Goal: Task Accomplishment & Management: Use online tool/utility

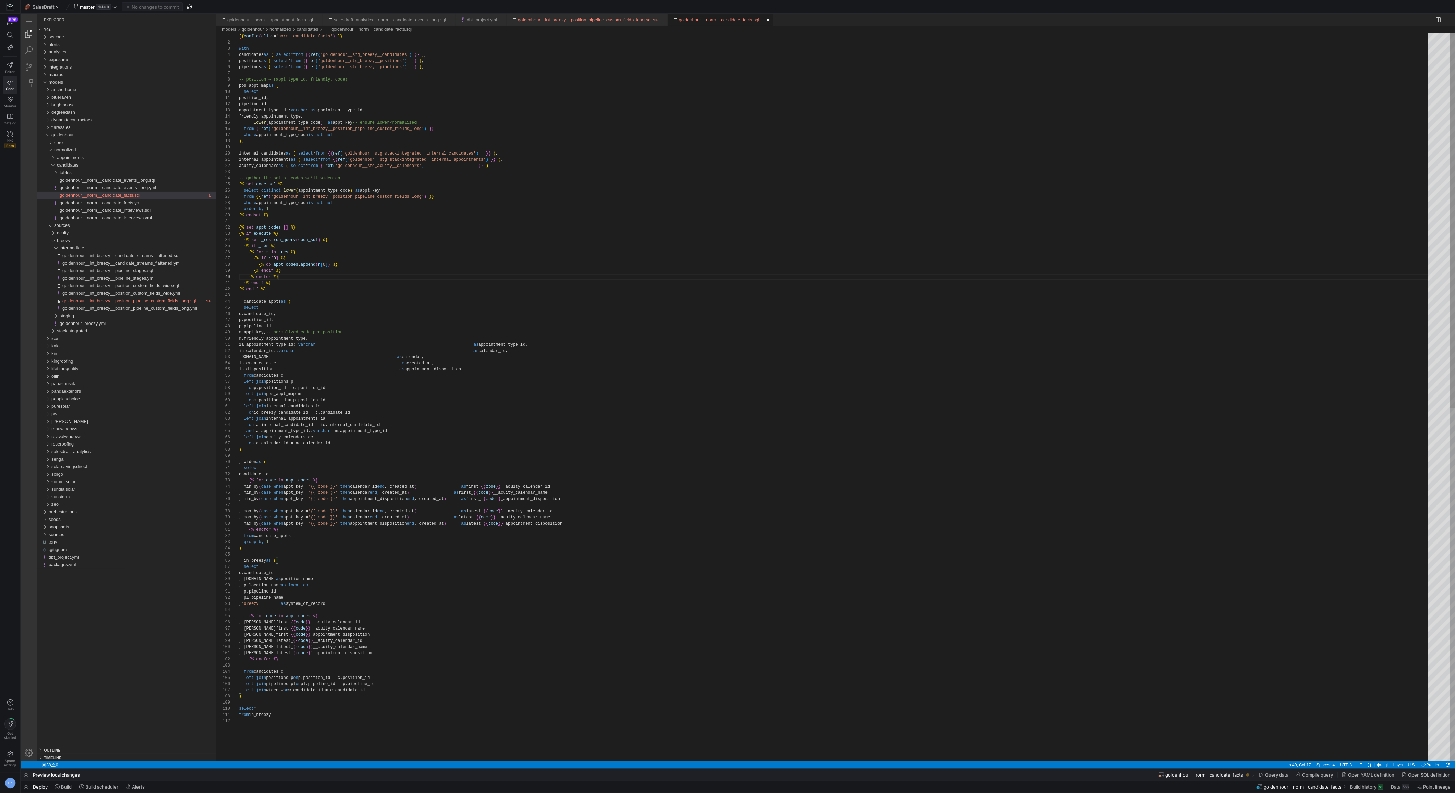
click at [370, 276] on div "on ic.breezy_candidate_id = c.candidate_id left join internal_appointments ia o…" at bounding box center [836, 739] width 1194 height 1413
click at [65, 785] on span "Build" at bounding box center [66, 787] width 11 height 5
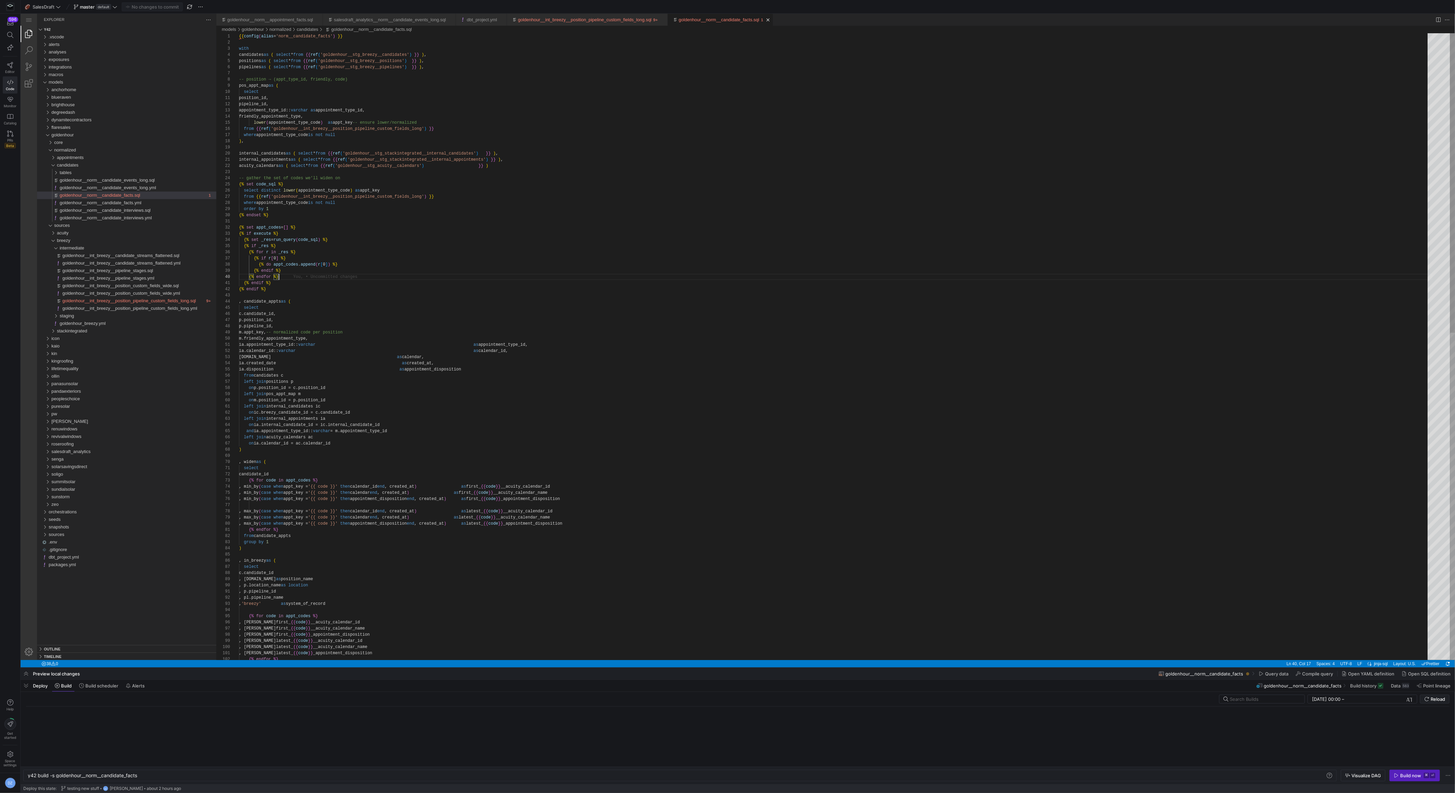
scroll to position [0, 110]
click at [179, 778] on div "y42 build -s goldenhour__norm__candidate_facts" at bounding box center [677, 775] width 1299 height 5
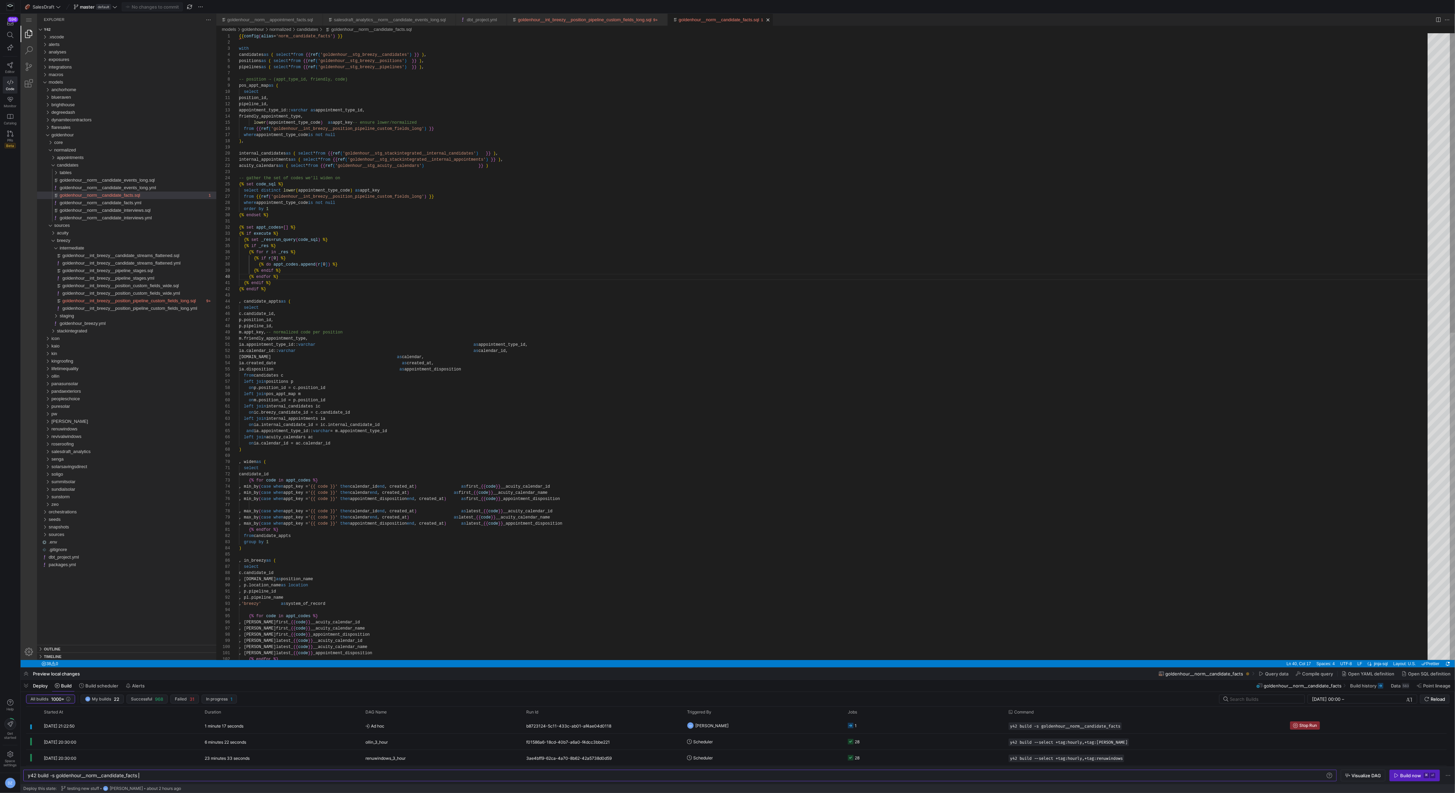
click at [636, 460] on div ", [PERSON_NAME]latest_ {{ code }} __acuity_calendar_name , w.latest_ {{ code }}…" at bounding box center [836, 689] width 1194 height 1312
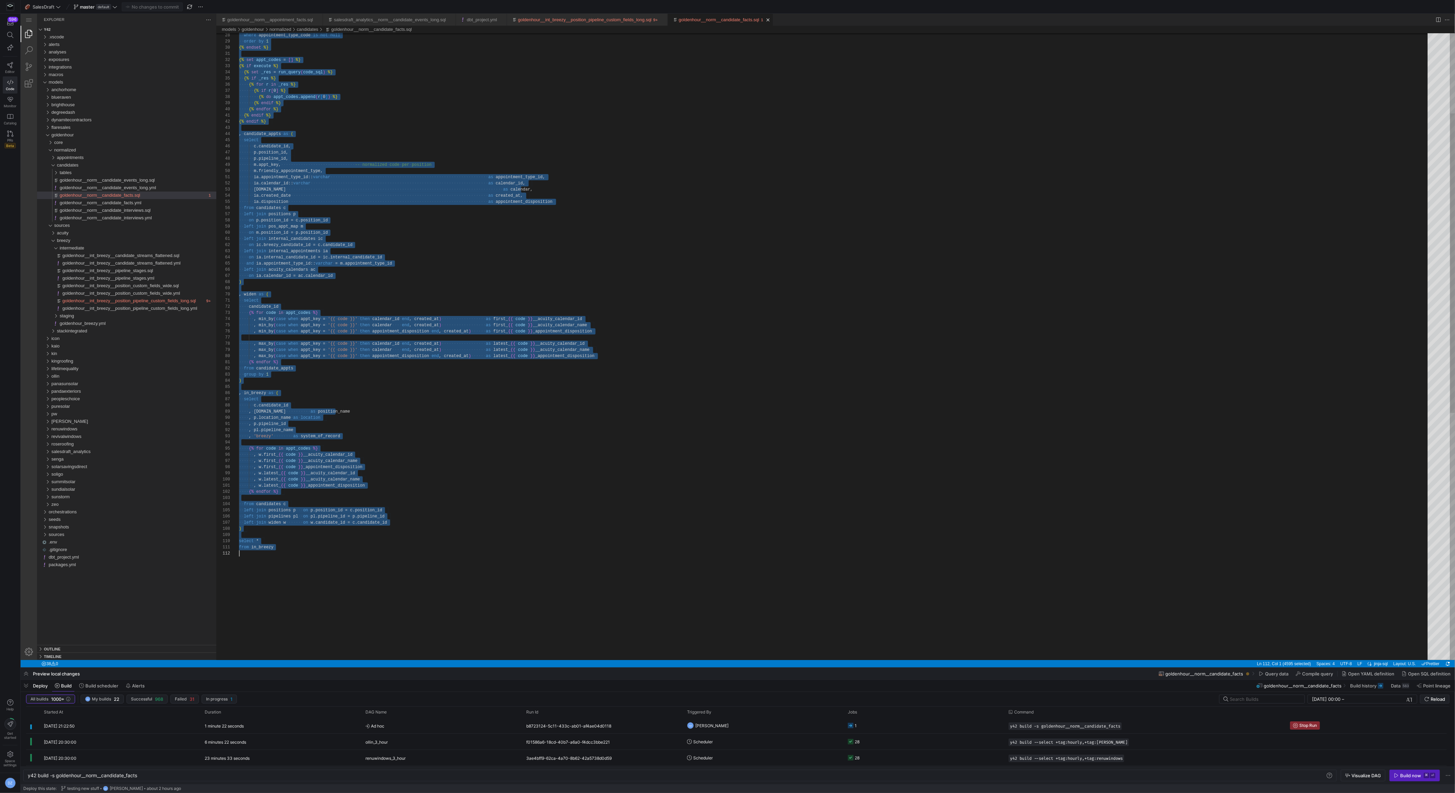
scroll to position [43, 123]
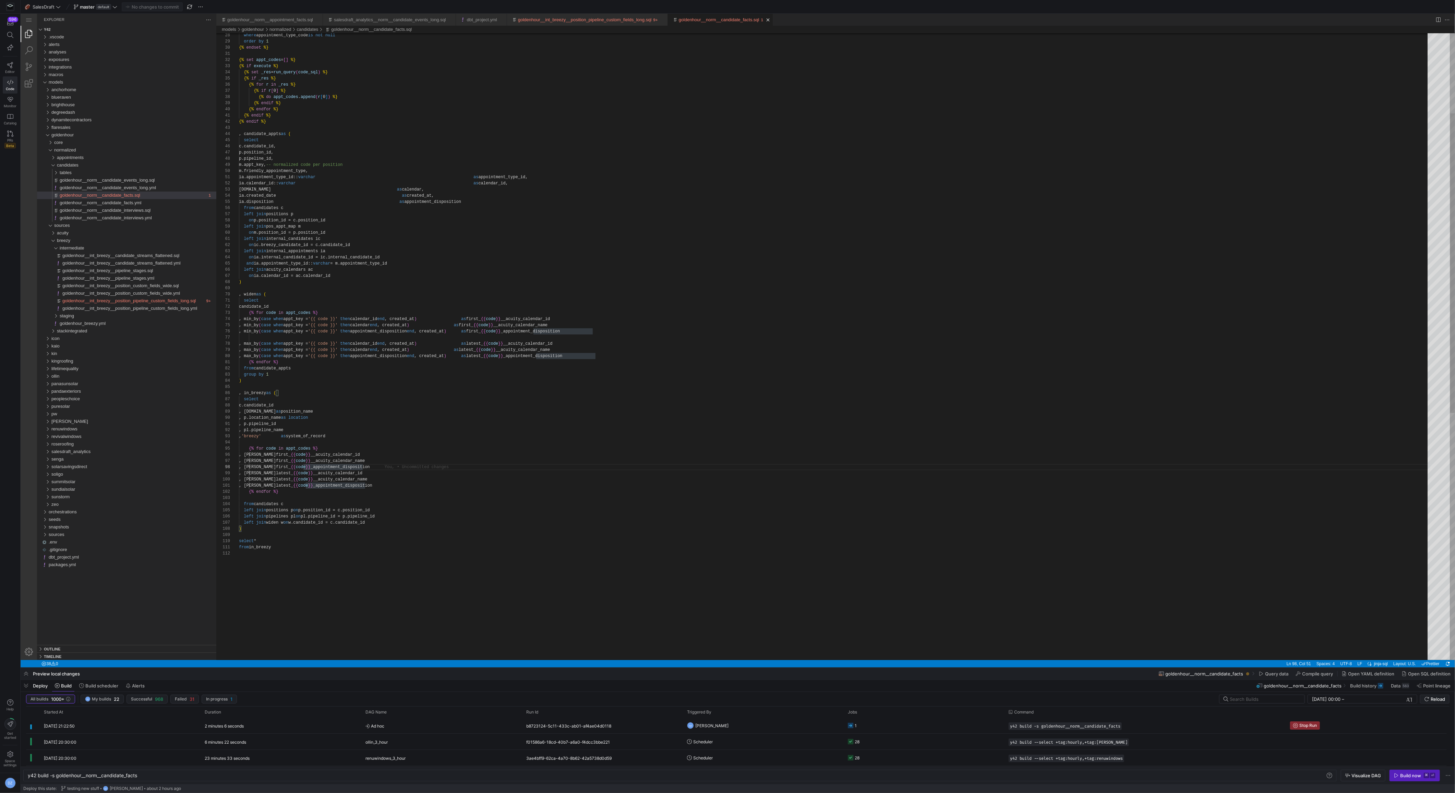
type textarea "{% endif %} {% endif %} , candidate_appts as ( select c.candidate_id, p.positio…"
click at [370, 133] on div ", [PERSON_NAME]latest_ {{ code }} __acuity_calendar_name , w.latest_ {{ code }}…" at bounding box center [836, 522] width 1194 height 1312
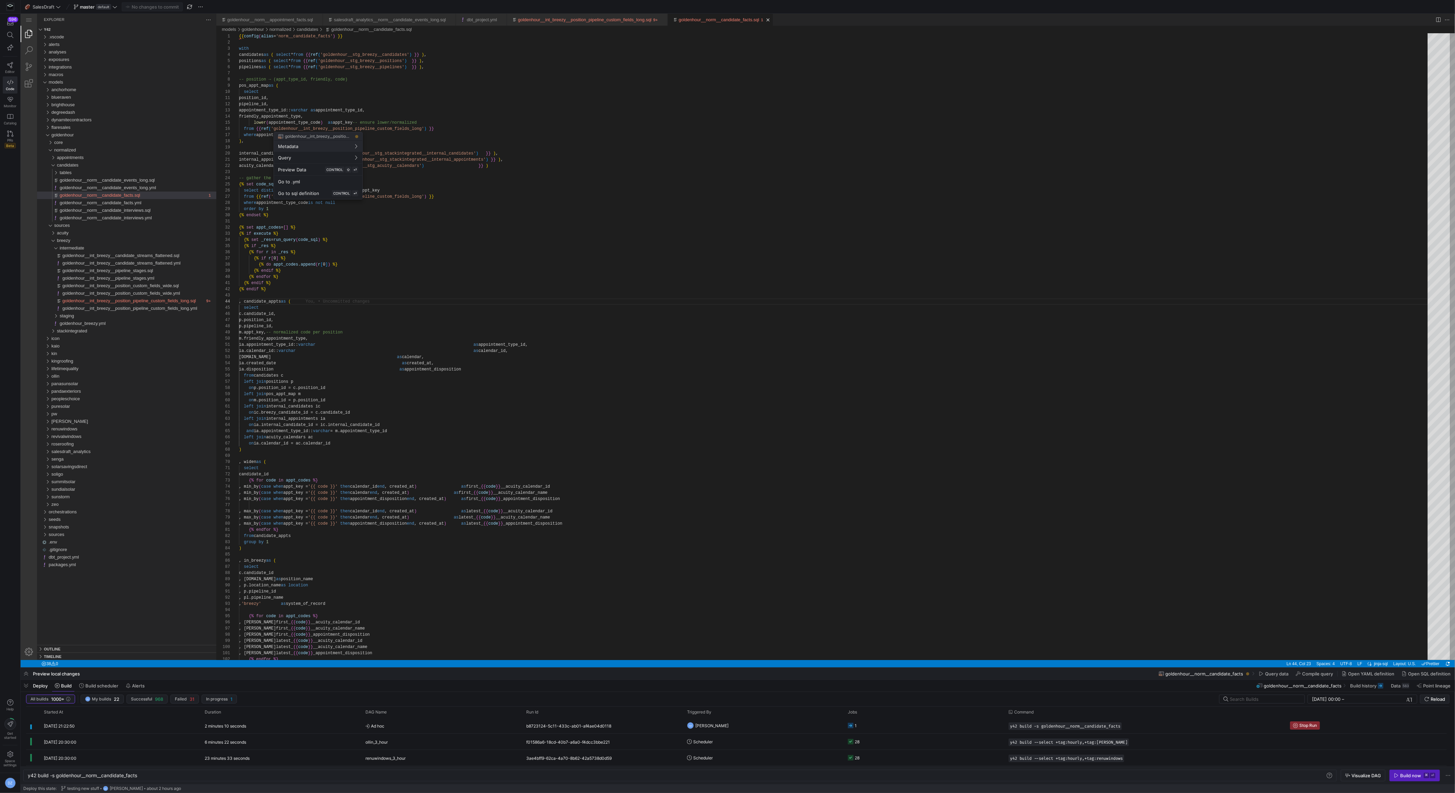
click at [137, 191] on div at bounding box center [727, 396] width 1455 height 793
click at [137, 182] on span "goldenhour__norm__candidate_events_long.sql" at bounding box center [107, 180] width 95 height 5
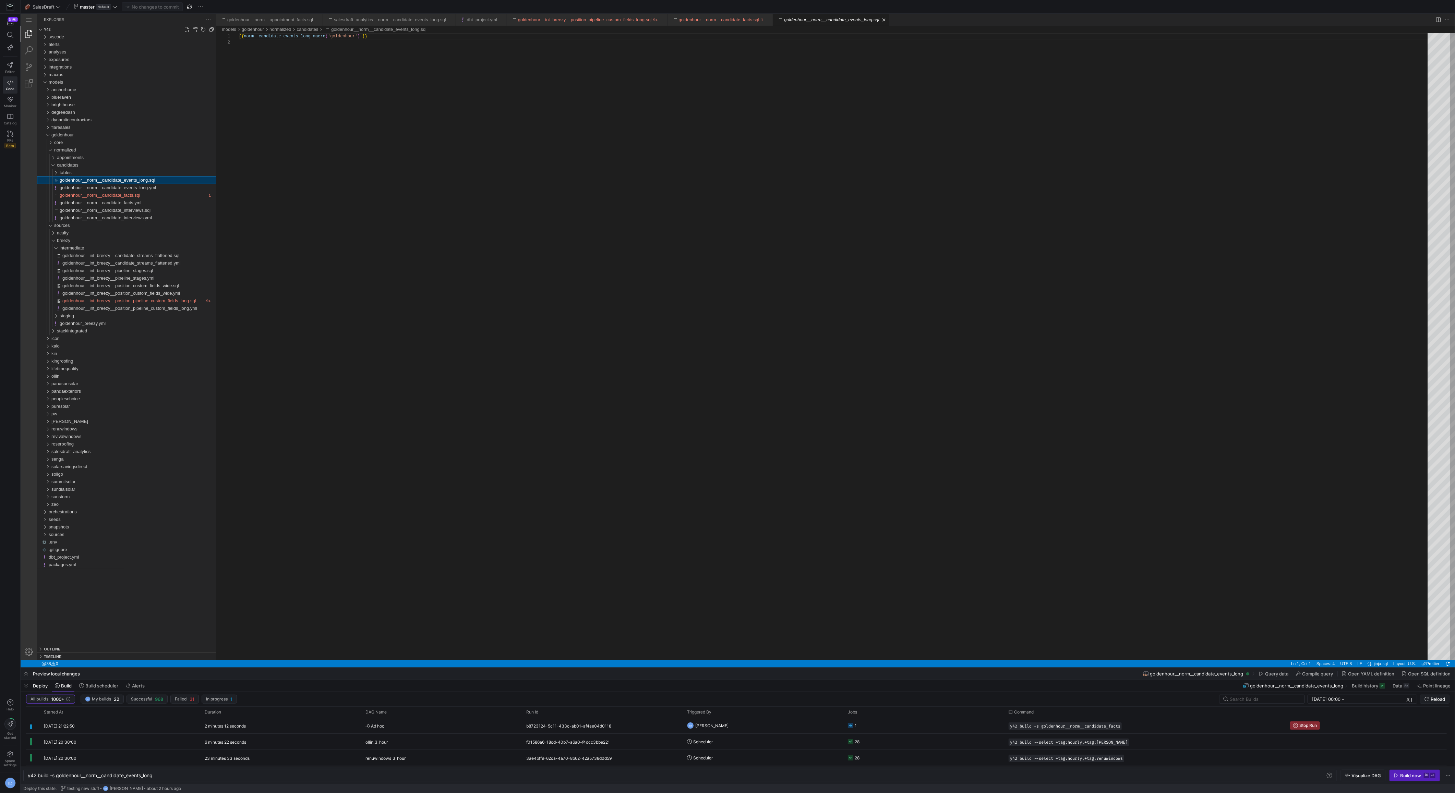
scroll to position [6, 0]
click at [85, 74] on div "macros" at bounding box center [133, 75] width 168 height 8
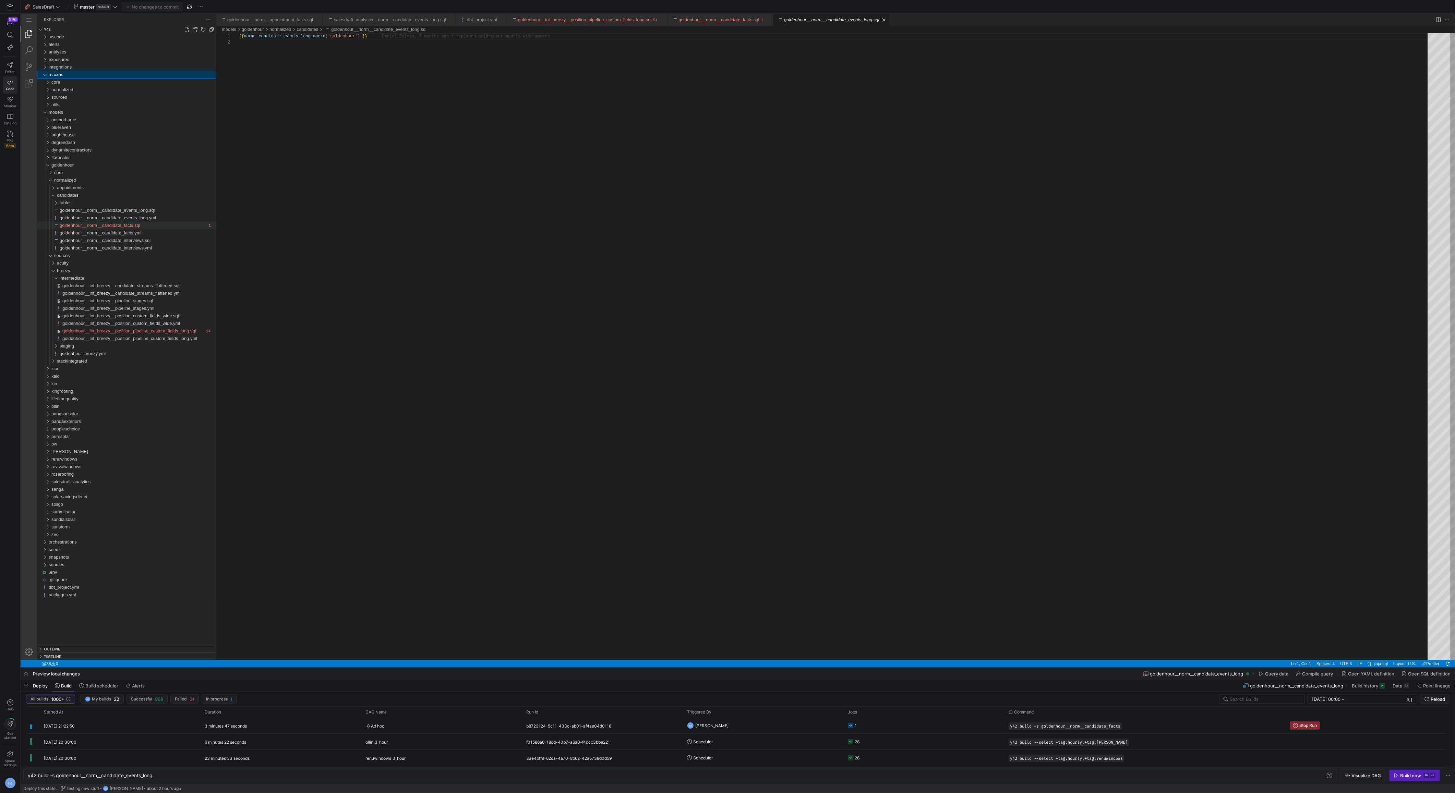
click at [94, 227] on span "goldenhour__norm__candidate_facts.sql" at bounding box center [100, 225] width 81 height 5
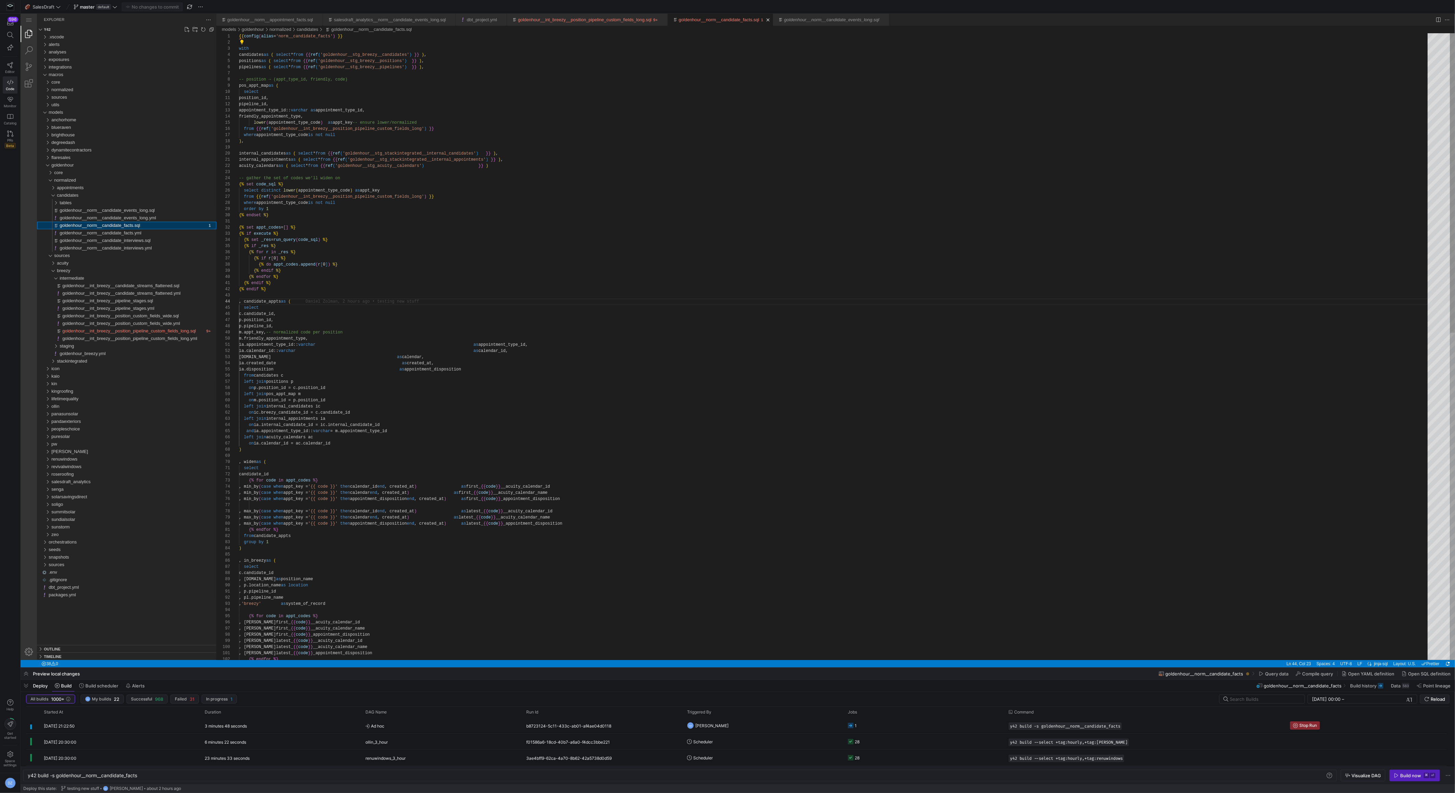
scroll to position [62, 54]
click at [1440, 697] on span "Reload" at bounding box center [1438, 699] width 14 height 5
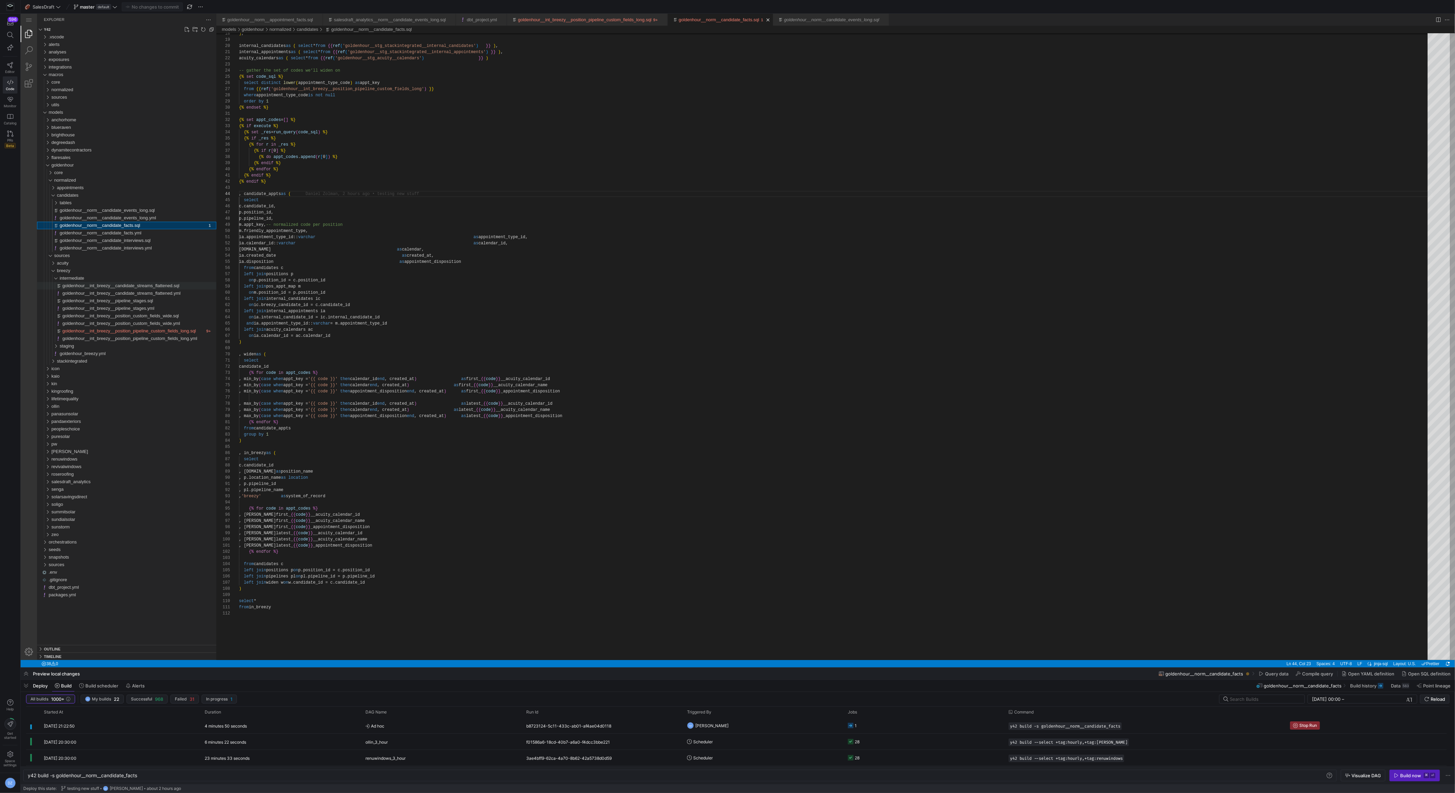
click at [128, 286] on span "goldenhour__int_breezy__candidate_streams_flattened.sql" at bounding box center [120, 285] width 117 height 5
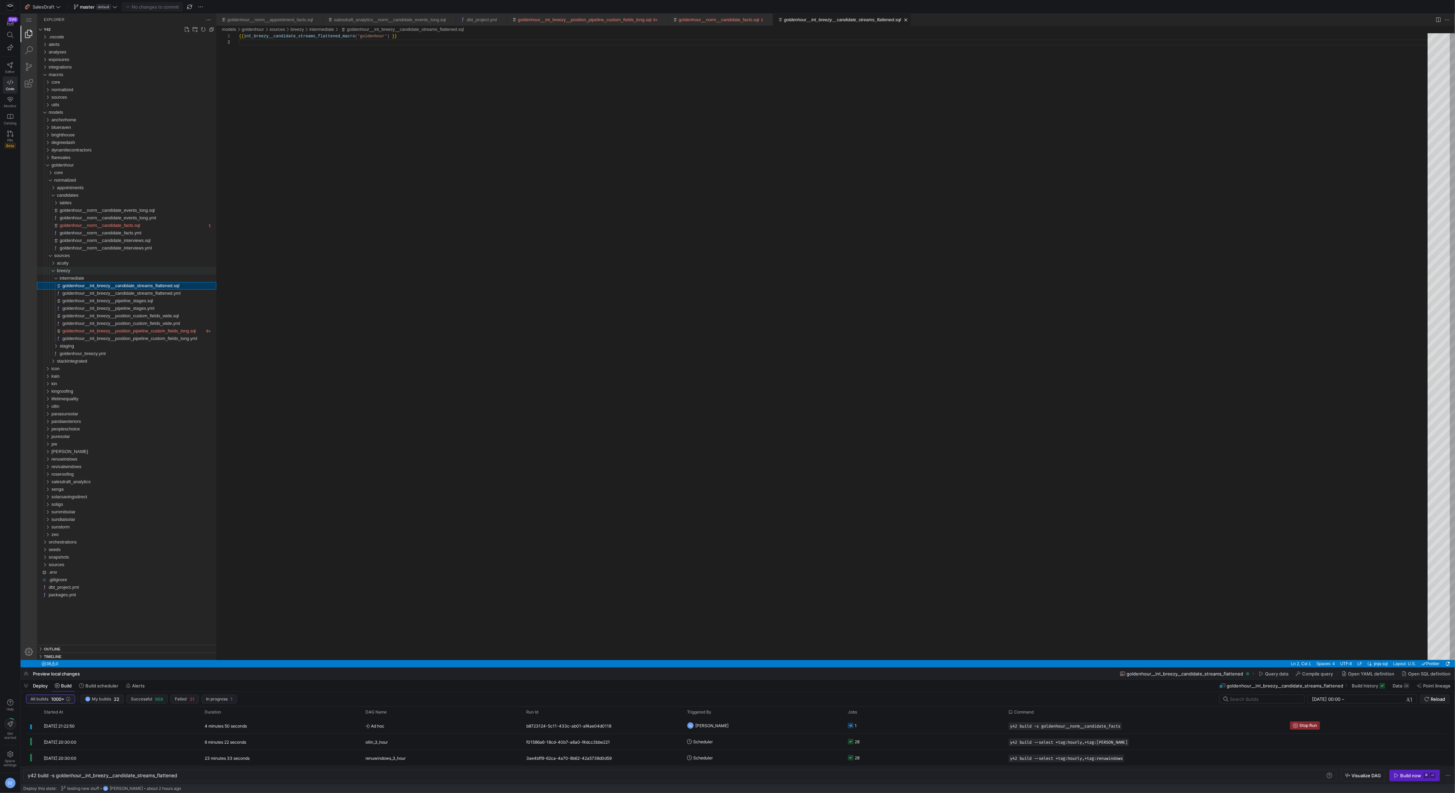
scroll to position [6, 0]
click at [115, 213] on span "goldenhour__norm__candidate_events_long.sql" at bounding box center [107, 210] width 95 height 5
click at [739, 22] on div "goldenhour__norm__candidate_facts.sql" at bounding box center [719, 20] width 81 height 12
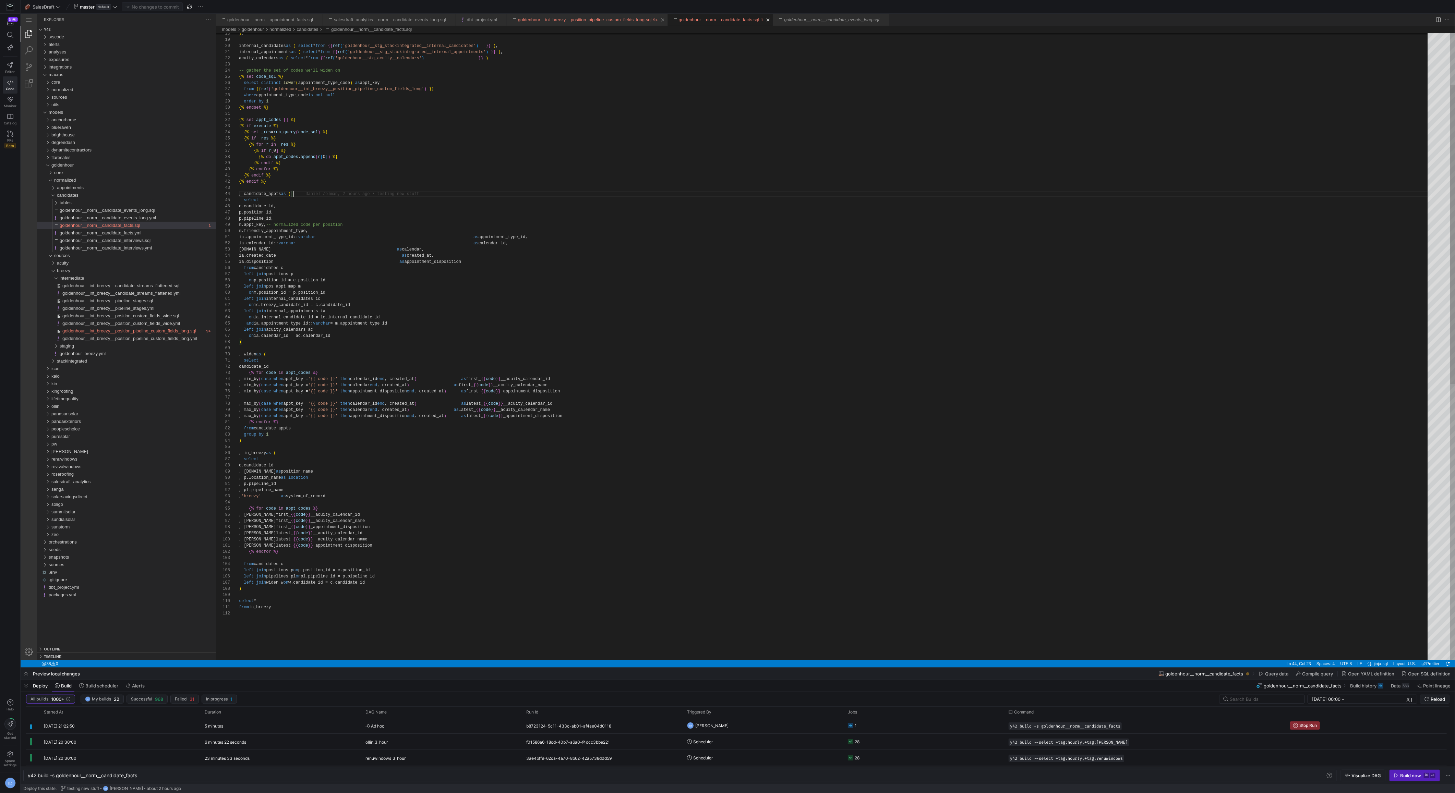
scroll to position [18, 54]
click at [643, 22] on div "goldenhour__int_breezy__position_pipeline_custom_fields_long.sql" at bounding box center [585, 20] width 134 height 12
type textarea "y42 build -s goldenhour__int_breezy__position_pipeline_custom_fields_long"
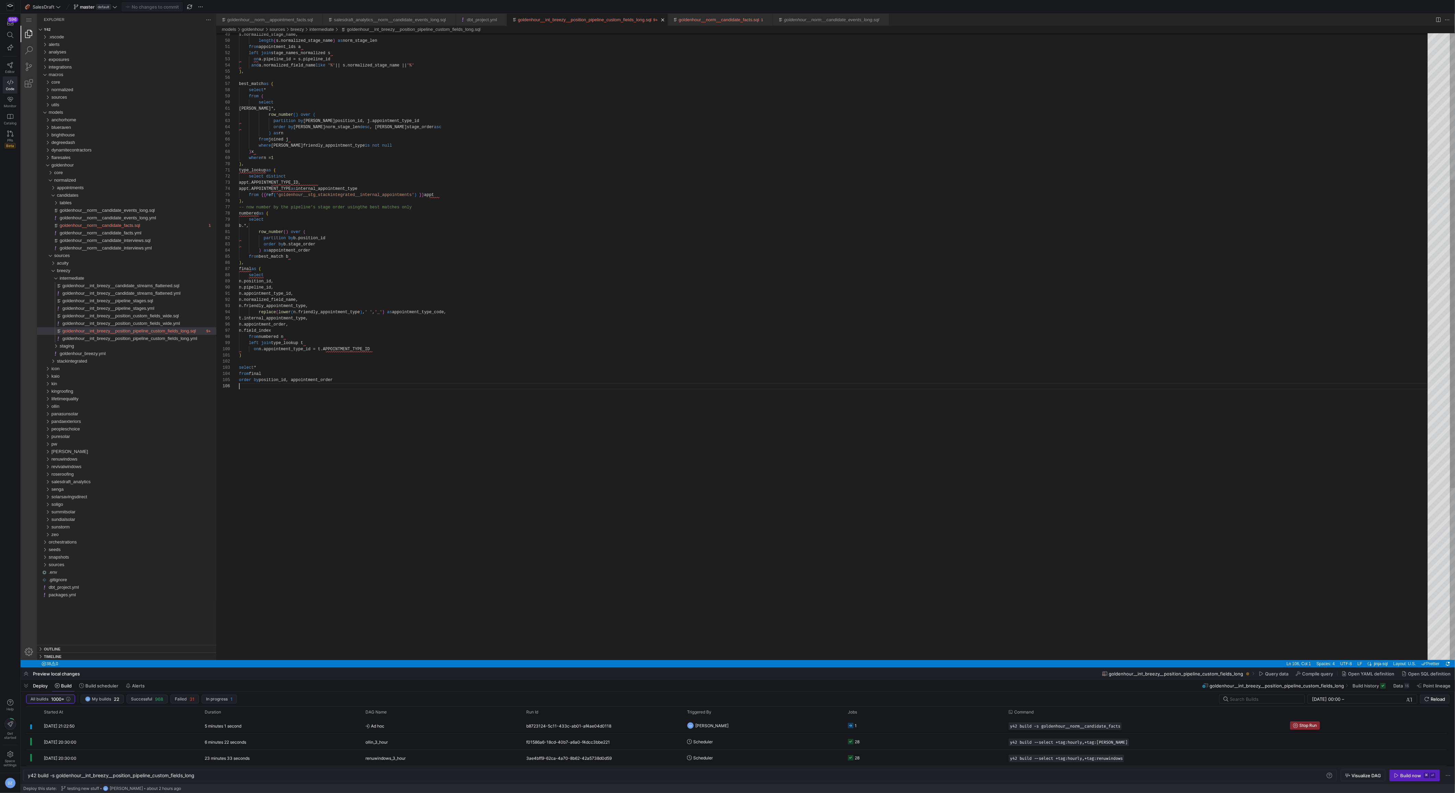
scroll to position [31, 0]
